Goal: Find specific page/section: Find specific page/section

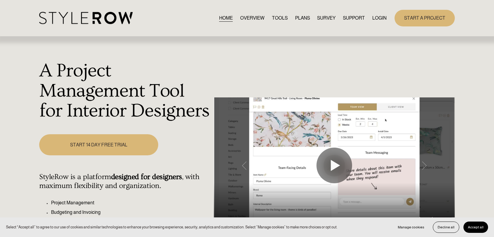
click at [380, 18] on link "LOGIN" at bounding box center [379, 18] width 14 height 8
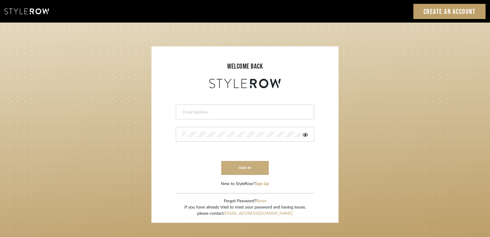
type input "[PERSON_NAME][EMAIL_ADDRESS][DOMAIN_NAME]"
click at [248, 167] on button "sign in" at bounding box center [244, 168] width 47 height 14
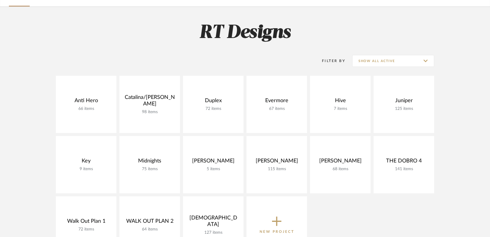
scroll to position [66, 0]
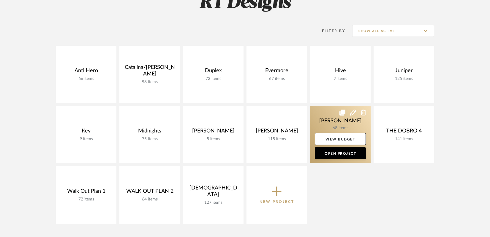
click at [335, 119] on link at bounding box center [340, 134] width 61 height 57
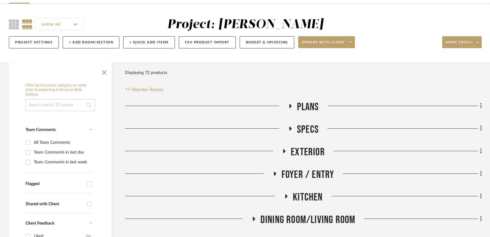
scroll to position [86, 0]
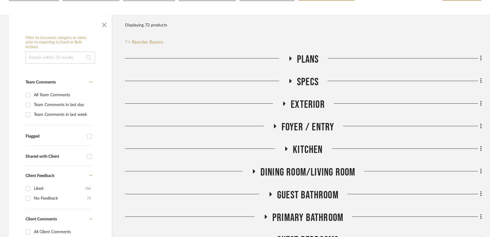
click at [286, 148] on icon at bounding box center [286, 149] width 2 height 4
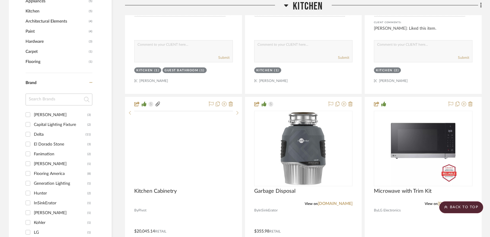
scroll to position [427, 0]
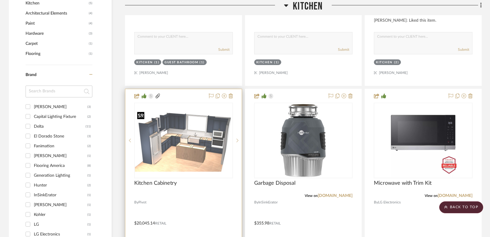
click at [188, 153] on img "0" at bounding box center [183, 141] width 97 height 62
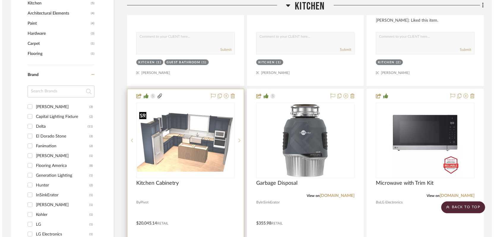
scroll to position [0, 0]
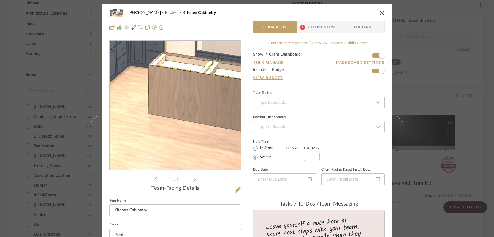
click at [172, 143] on img "0" at bounding box center [175, 105] width 131 height 83
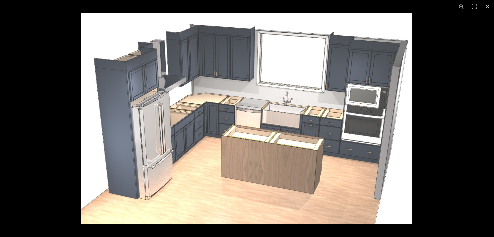
click at [371, 180] on img at bounding box center [246, 118] width 331 height 211
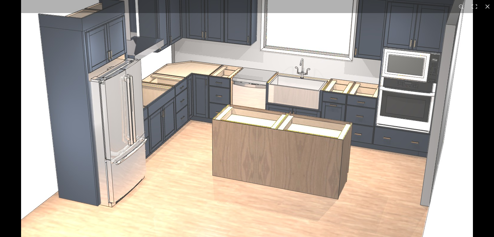
click at [298, 164] on img at bounding box center [247, 96] width 452 height 288
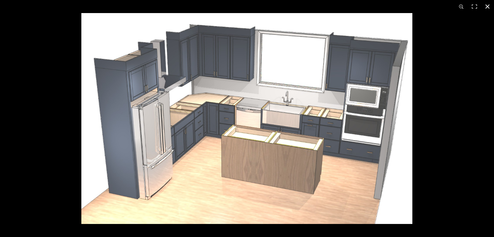
click at [491, 9] on button at bounding box center [487, 6] width 13 height 13
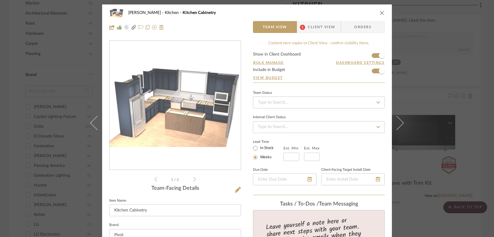
click at [193, 179] on icon at bounding box center [194, 179] width 3 height 5
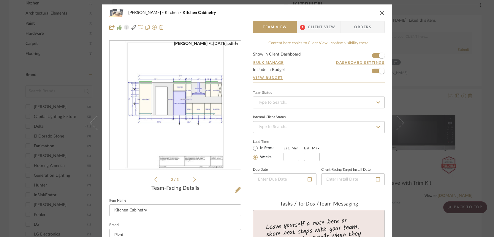
click at [193, 180] on icon at bounding box center [194, 179] width 3 height 5
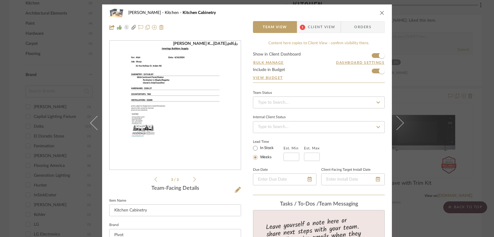
click at [154, 180] on icon at bounding box center [155, 179] width 3 height 5
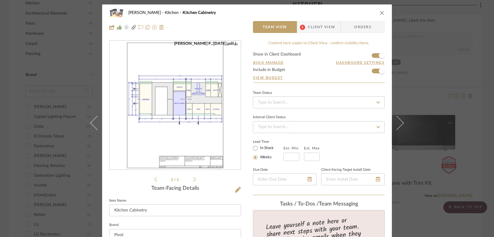
click at [185, 72] on img "1" at bounding box center [175, 105] width 100 height 129
click at [380, 10] on div "Sharpe Kitchen Kitchen Cabinetry" at bounding box center [246, 13] width 275 height 12
click at [380, 14] on icon "close" at bounding box center [382, 12] width 5 height 5
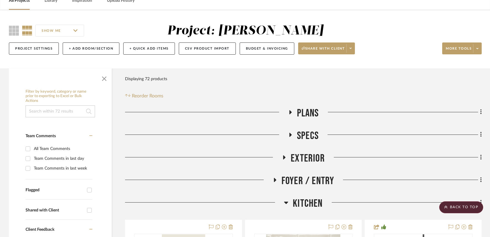
scroll to position [1, 0]
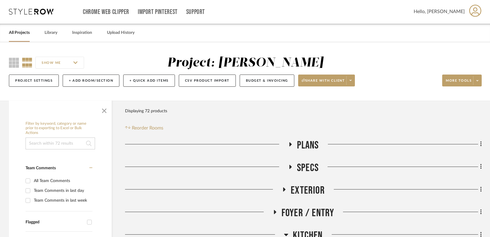
click at [288, 140] on h3 "Plans" at bounding box center [303, 145] width 31 height 13
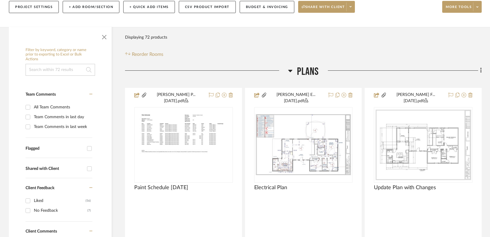
scroll to position [80, 0]
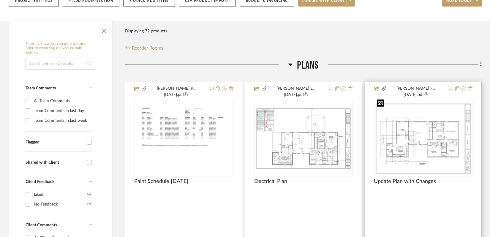
click at [407, 157] on img "0" at bounding box center [422, 138] width 97 height 73
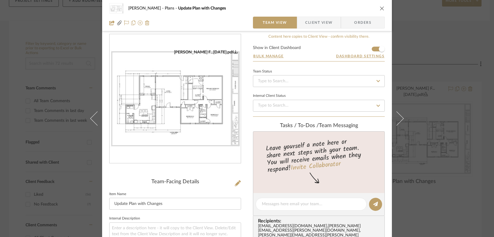
scroll to position [0, 0]
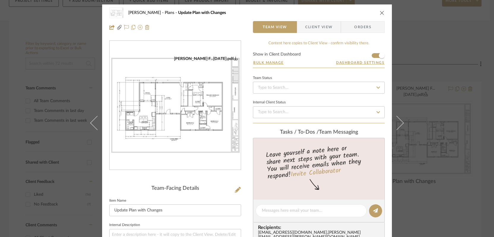
click at [178, 106] on img "0" at bounding box center [175, 105] width 131 height 99
click at [77, 22] on div "Sharpe Plans Update Plan with Changes Team View Client View Orders Sharpe F...2…" at bounding box center [247, 118] width 494 height 237
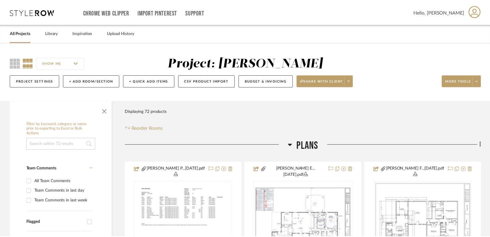
scroll to position [80, 0]
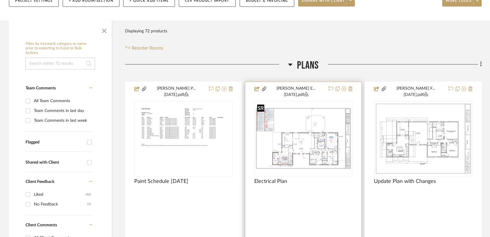
click at [267, 117] on img "0" at bounding box center [303, 138] width 97 height 63
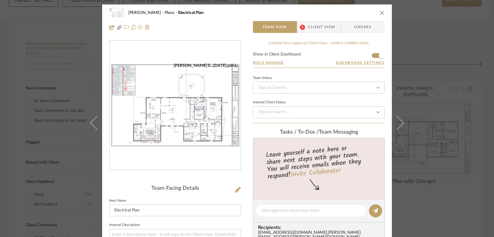
click at [174, 109] on img "0" at bounding box center [175, 105] width 131 height 85
click at [380, 11] on icon "close" at bounding box center [382, 12] width 5 height 5
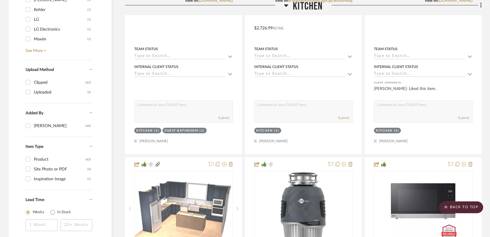
scroll to position [458, 0]
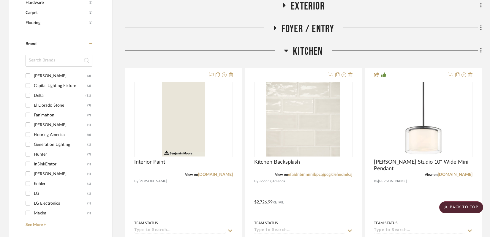
click at [286, 47] on icon at bounding box center [286, 50] width 4 height 7
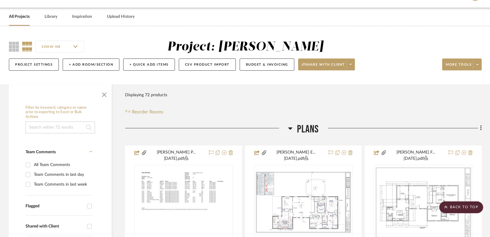
scroll to position [0, 0]
